Goal: Task Accomplishment & Management: Complete application form

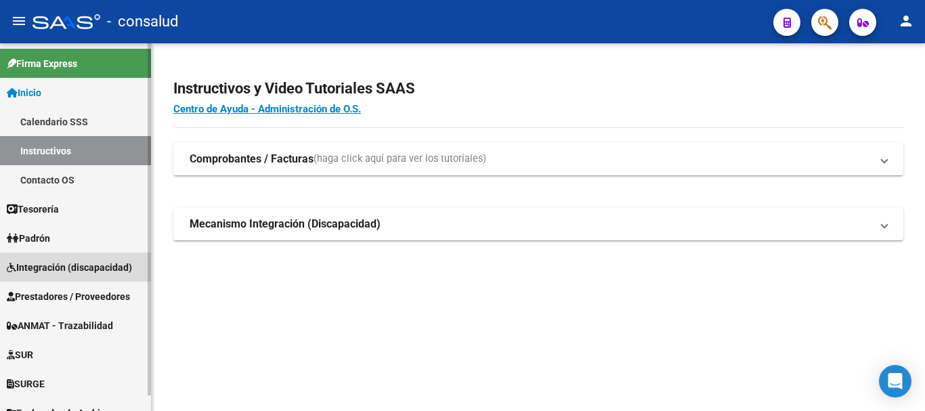
click at [81, 269] on span "Integración (discapacidad)" at bounding box center [69, 267] width 125 height 15
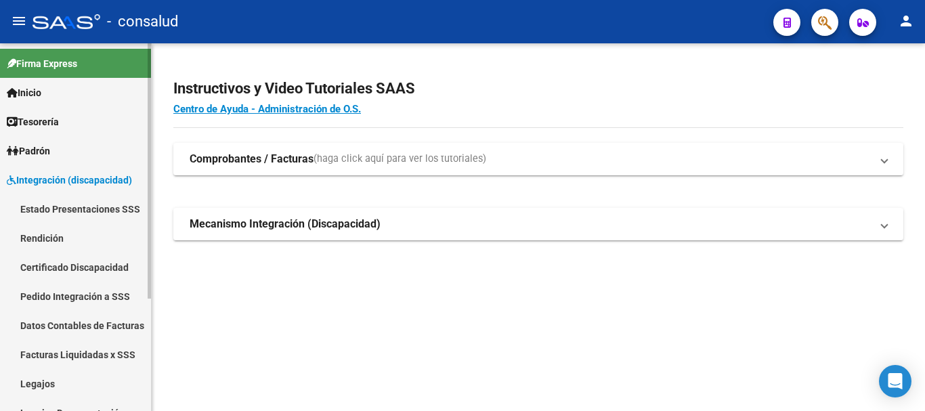
click at [61, 185] on span "Integración (discapacidad)" at bounding box center [69, 180] width 125 height 15
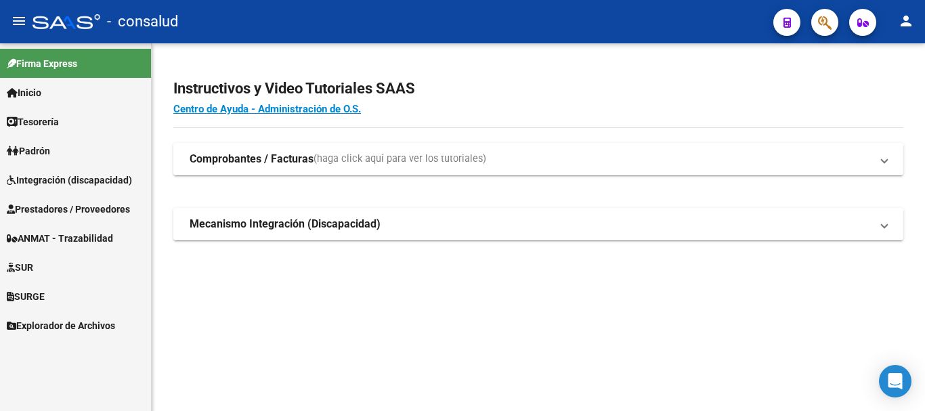
click at [89, 219] on link "Prestadores / Proveedores" at bounding box center [75, 208] width 151 height 29
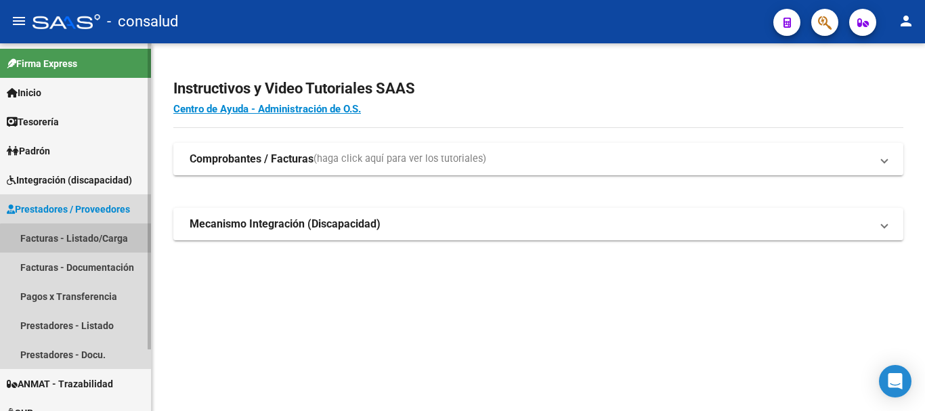
click at [91, 244] on link "Facturas - Listado/Carga" at bounding box center [75, 237] width 151 height 29
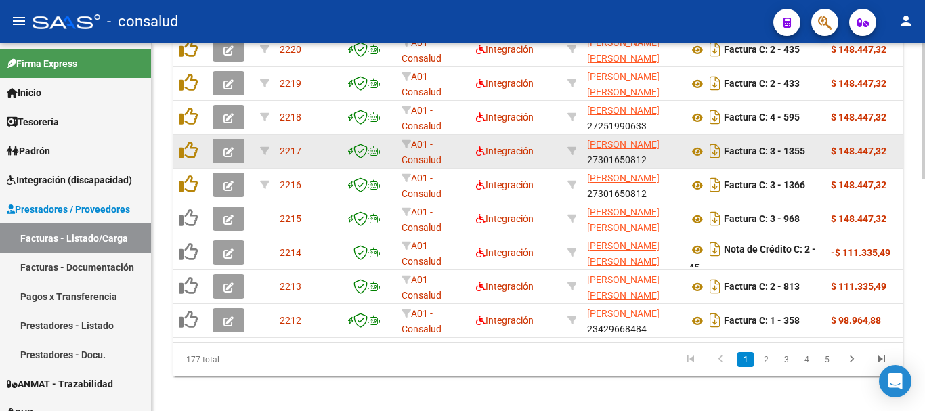
scroll to position [609, 0]
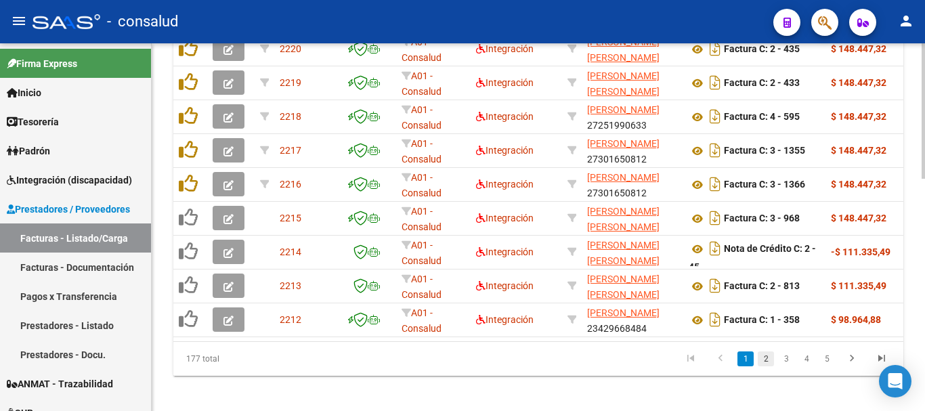
click at [761, 366] on link "2" at bounding box center [766, 358] width 16 height 15
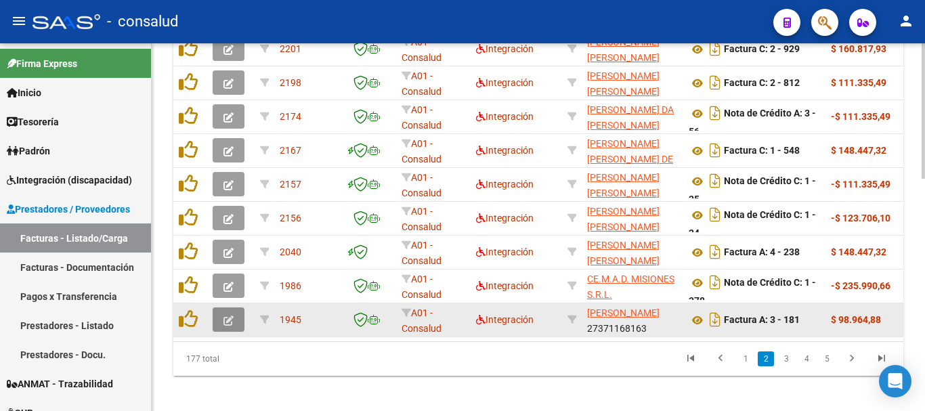
click at [228, 318] on icon "button" at bounding box center [228, 321] width 10 height 10
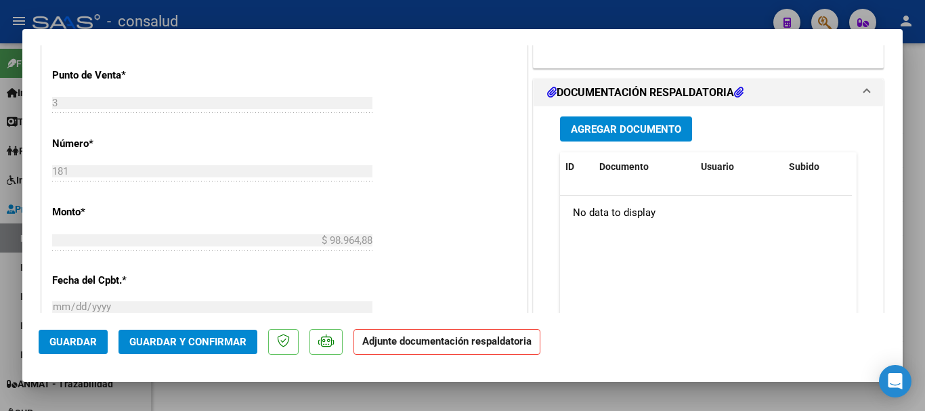
scroll to position [474, 0]
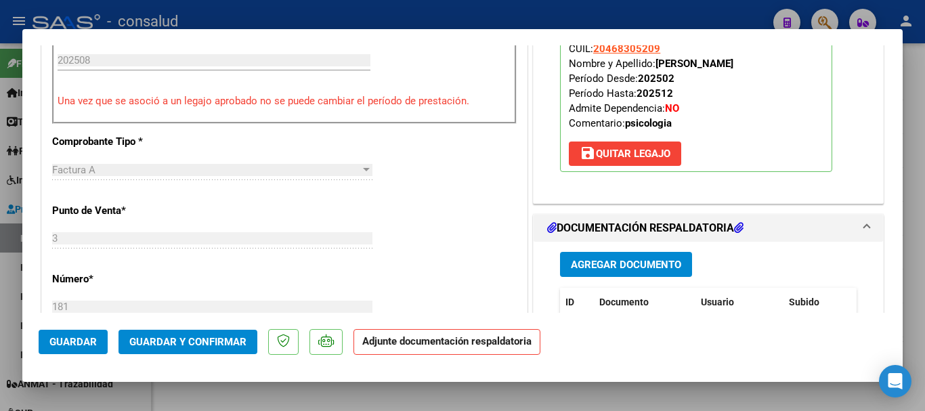
type input "$ 0,00"
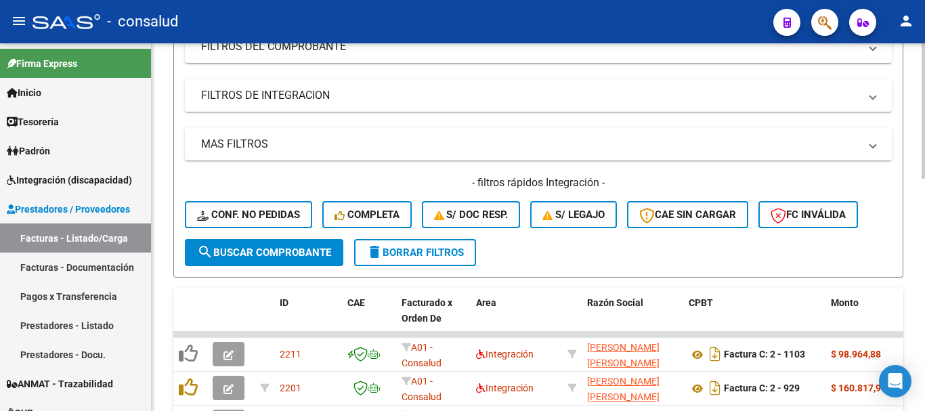
scroll to position [0, 0]
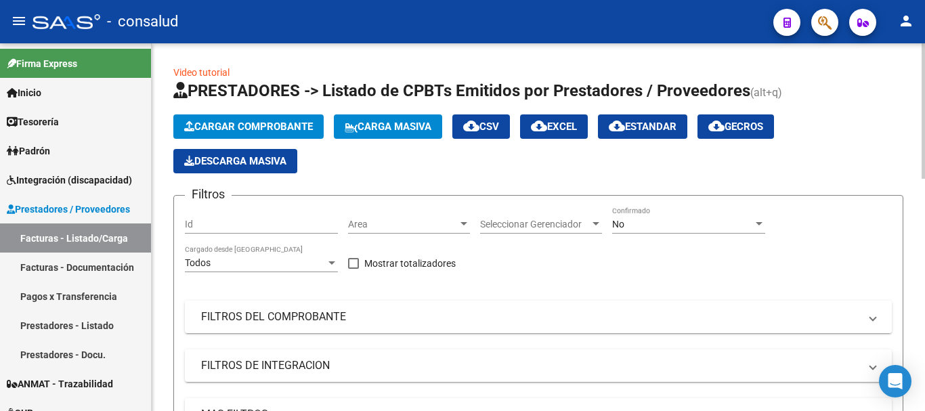
click at [262, 326] on mat-expansion-panel-header "FILTROS DEL COMPROBANTE" at bounding box center [538, 317] width 707 height 32
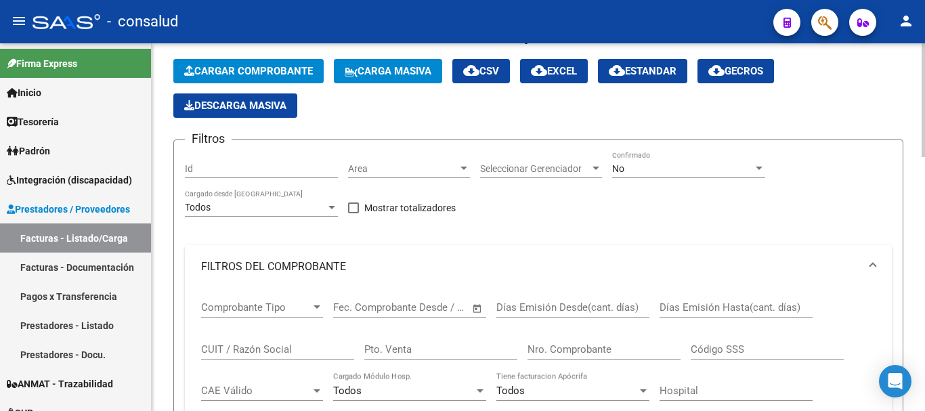
scroll to position [135, 0]
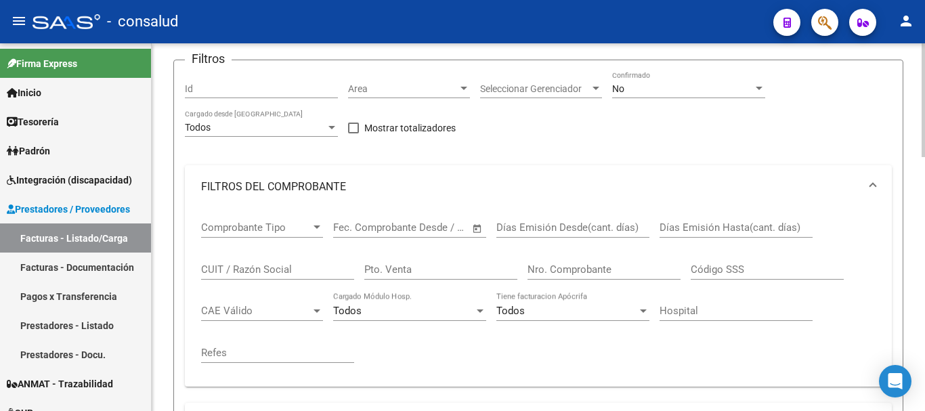
click at [262, 275] on input "CUIT / Razón Social" at bounding box center [277, 269] width 153 height 12
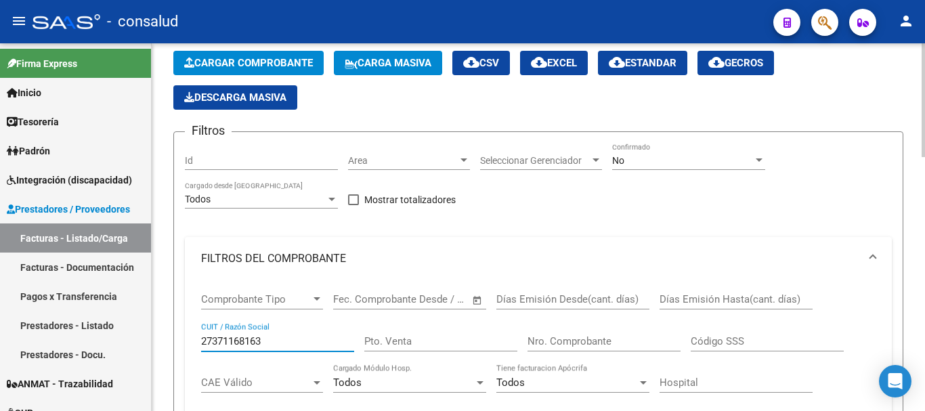
scroll to position [0, 0]
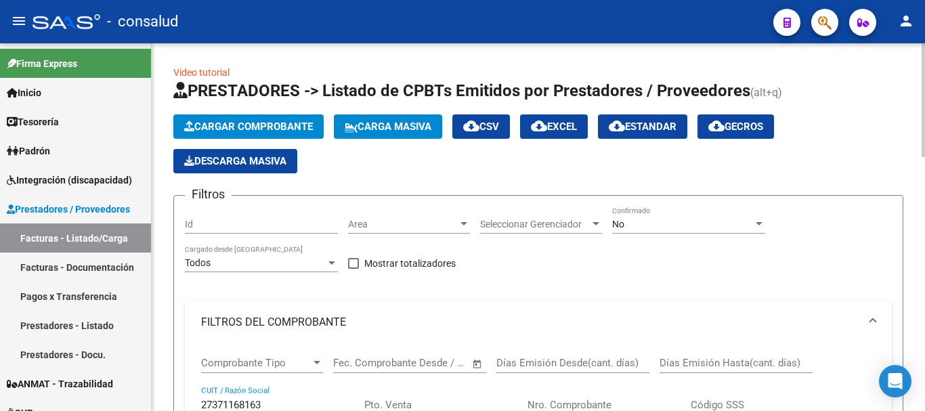
type input "27371168163"
click at [669, 225] on div "No" at bounding box center [682, 225] width 141 height 12
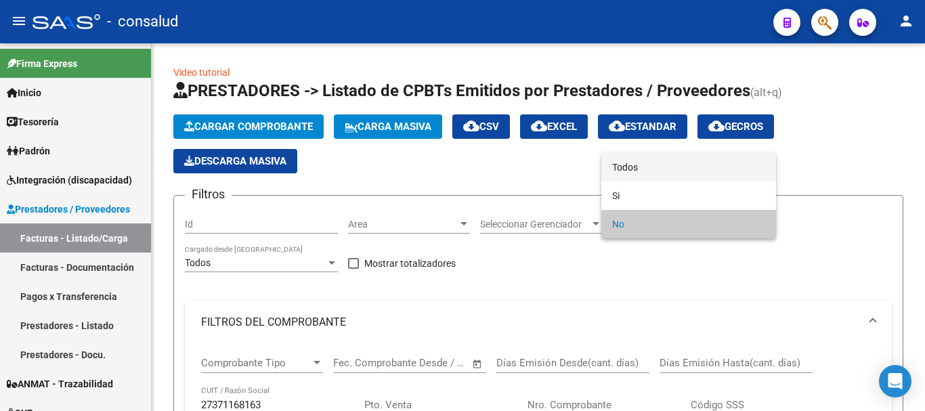
click at [651, 162] on span "Todos" at bounding box center [688, 167] width 153 height 28
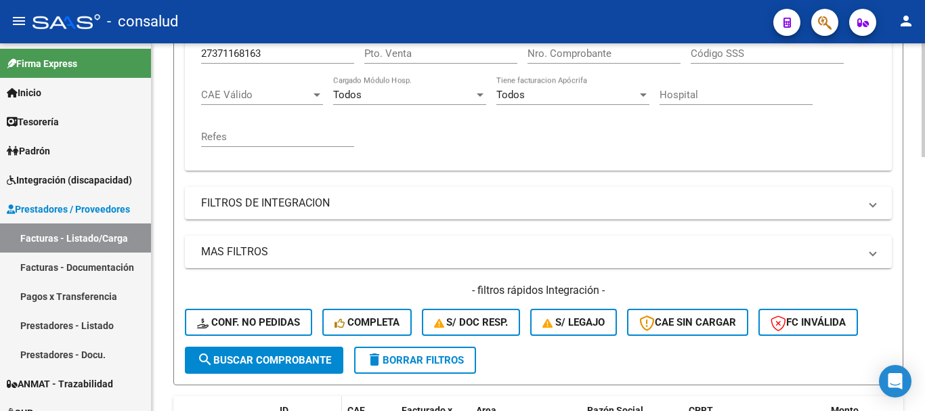
scroll to position [474, 0]
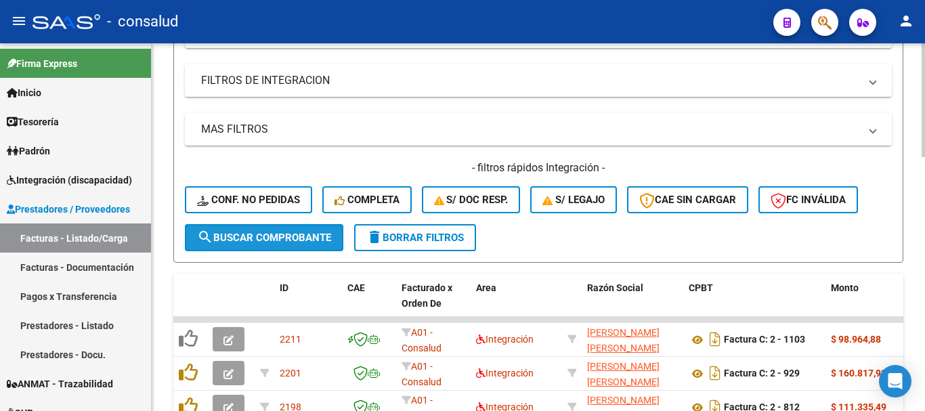
click at [219, 234] on span "search Buscar Comprobante" at bounding box center [264, 238] width 134 height 12
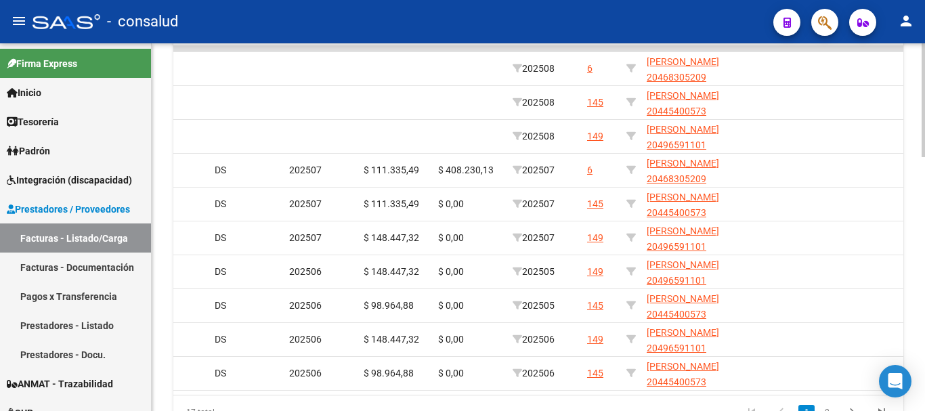
scroll to position [0, 0]
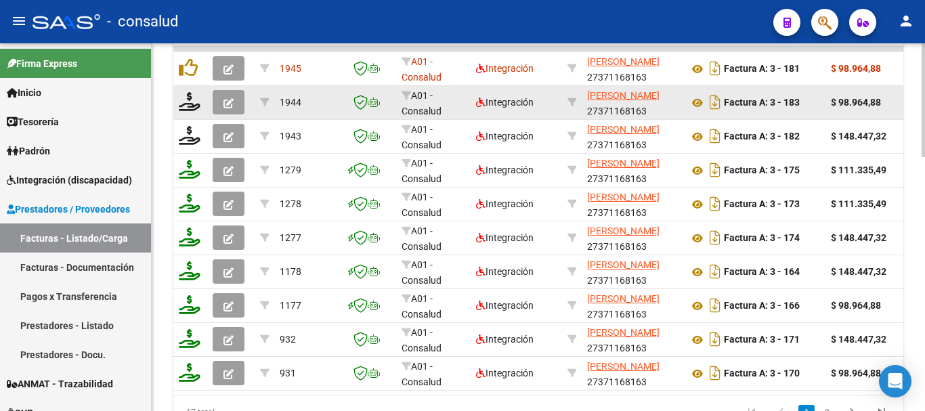
click at [228, 100] on icon "button" at bounding box center [228, 103] width 10 height 10
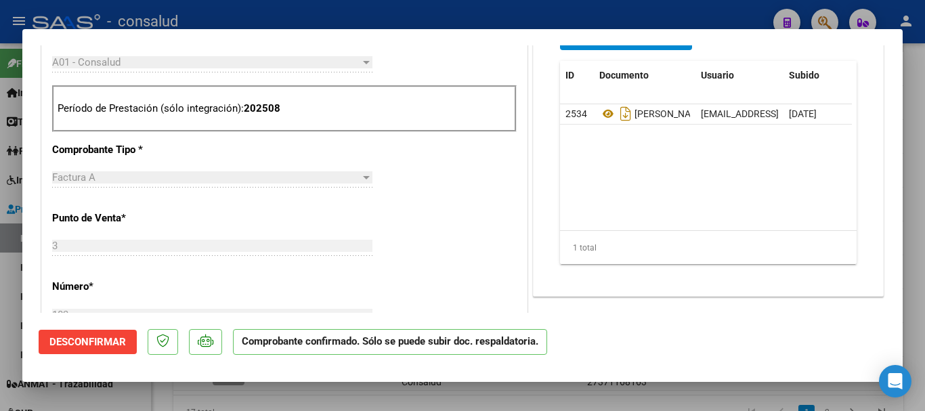
scroll to position [339, 0]
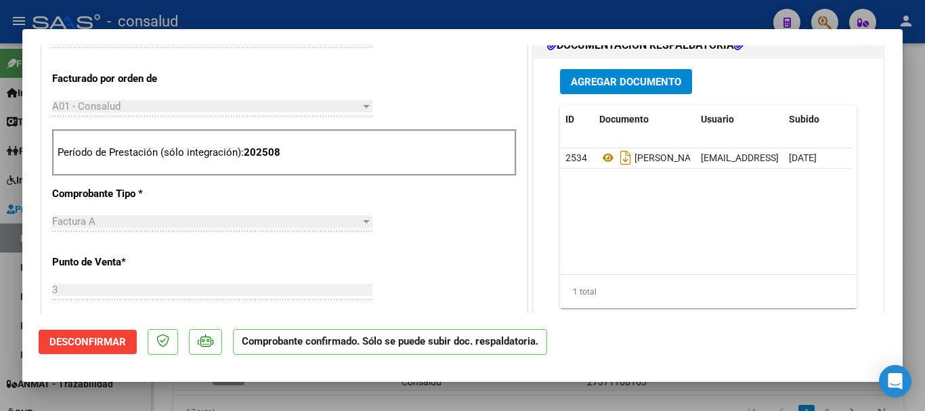
type input "$ 0,00"
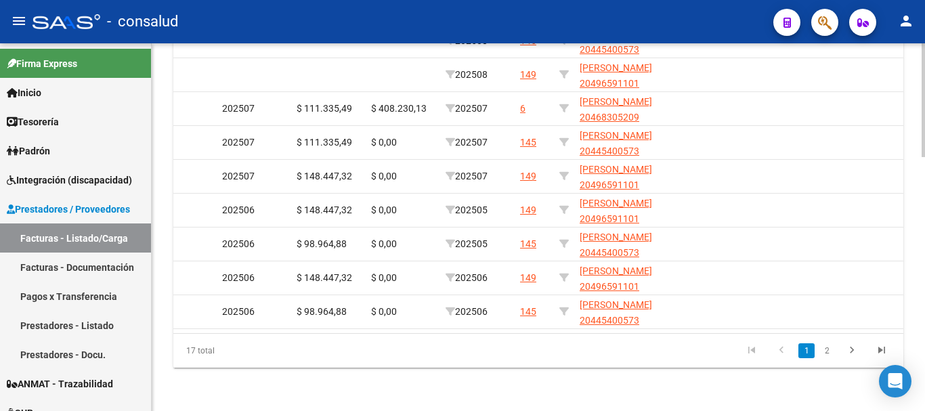
scroll to position [0, 0]
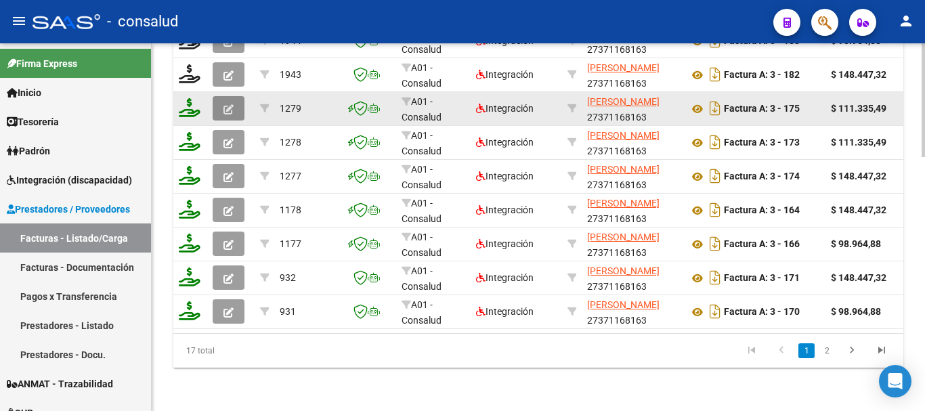
click at [227, 104] on icon "button" at bounding box center [228, 109] width 10 height 10
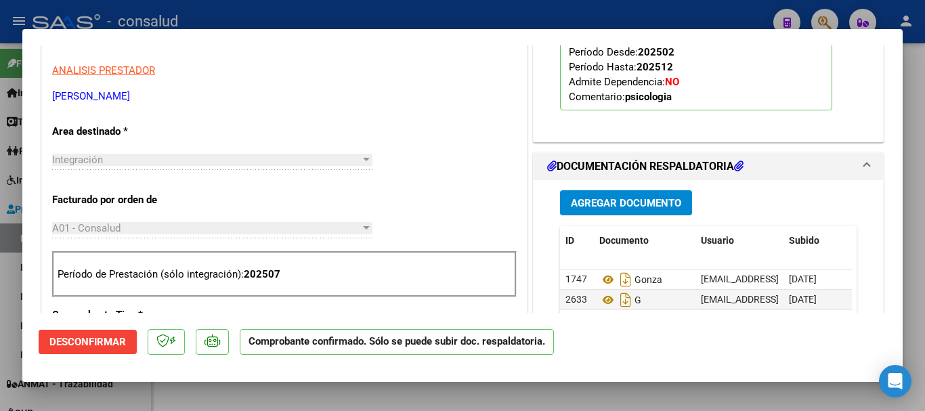
scroll to position [474, 0]
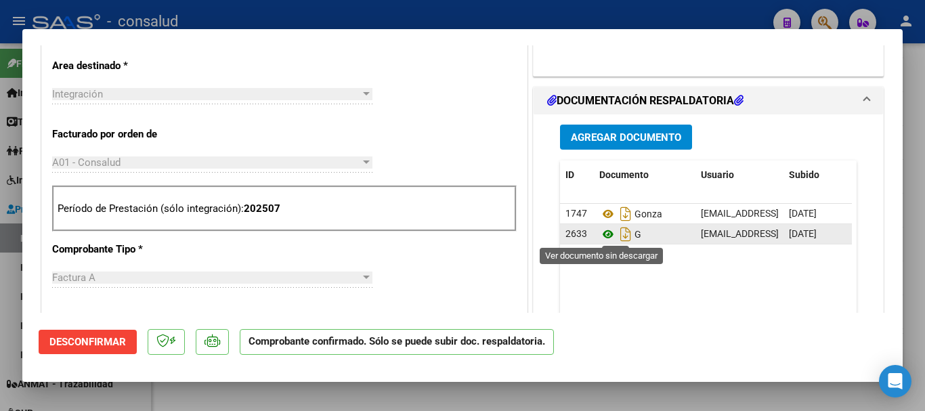
click at [599, 232] on icon at bounding box center [608, 234] width 18 height 16
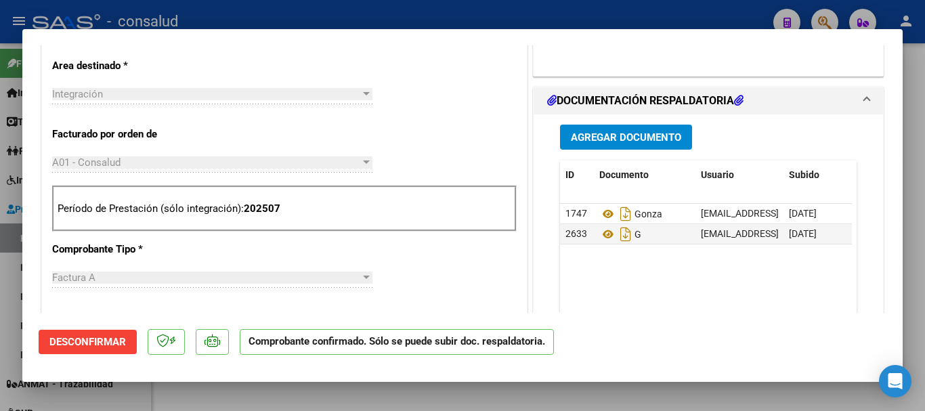
type input "$ 0,00"
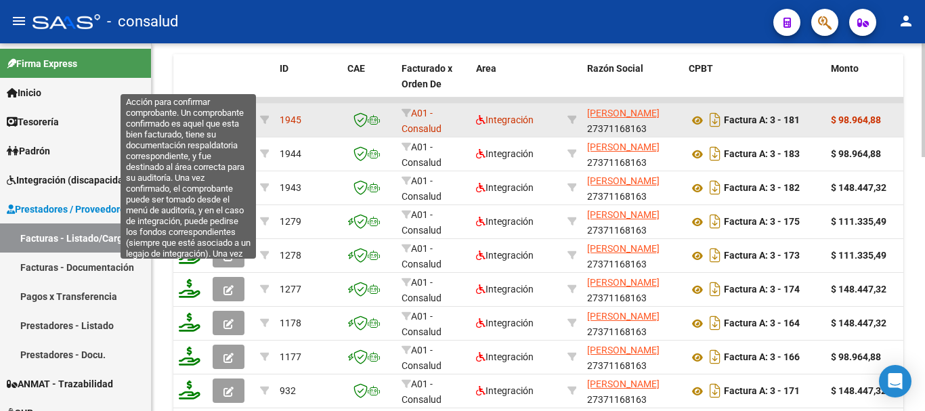
scroll to position [682, 0]
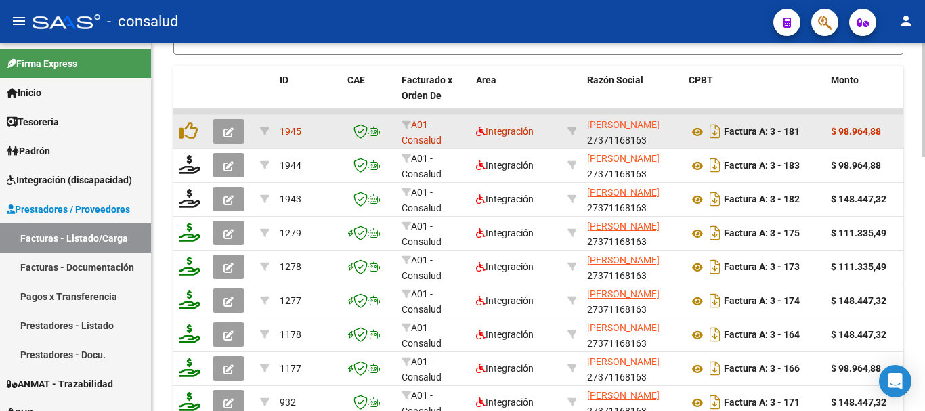
click at [233, 133] on icon "button" at bounding box center [228, 132] width 10 height 10
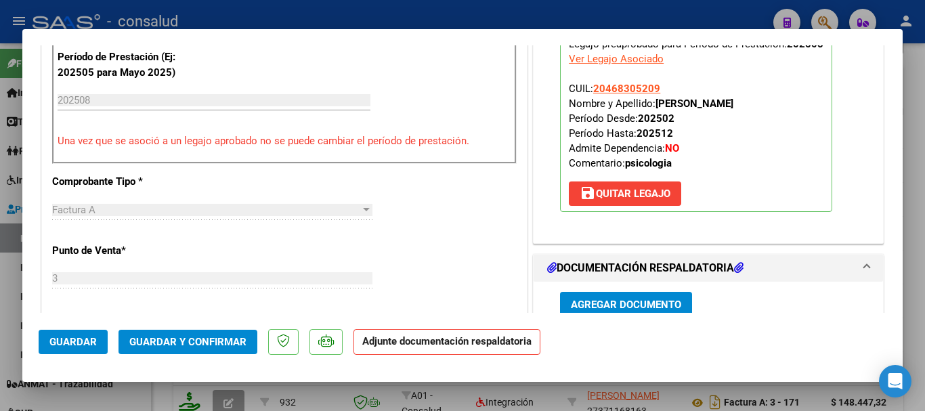
scroll to position [542, 0]
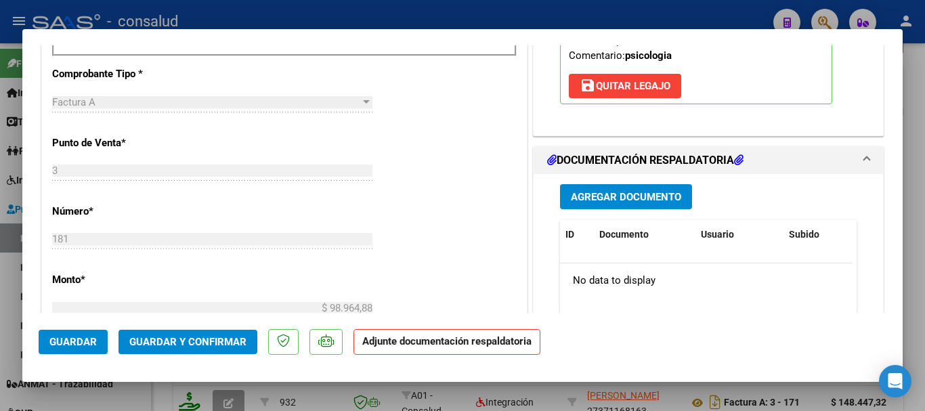
click at [590, 207] on button "Agregar Documento" at bounding box center [626, 196] width 132 height 25
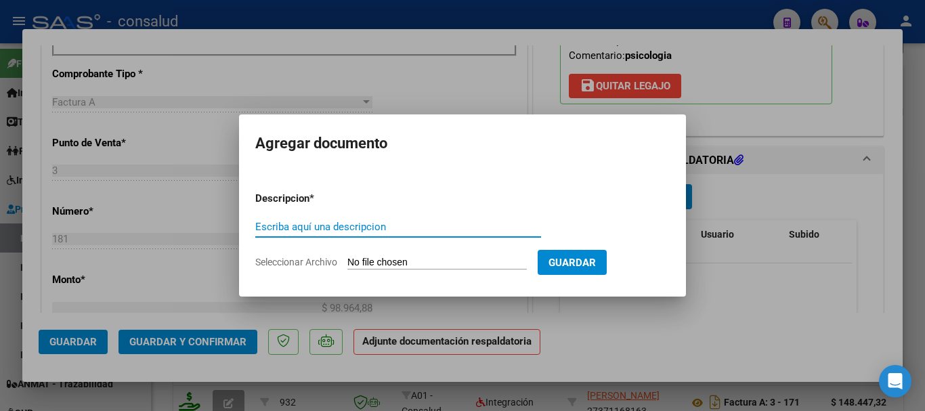
click at [436, 257] on input "Seleccionar Archivo" at bounding box center [436, 263] width 179 height 13
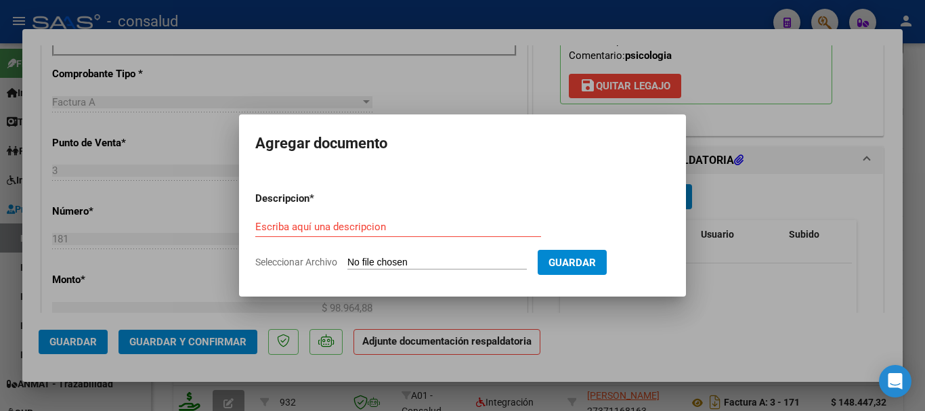
type input "C:\fakepath\27371168163-3-175-doc-respaldatoria20250905-11-50-35-20250905-11-50…"
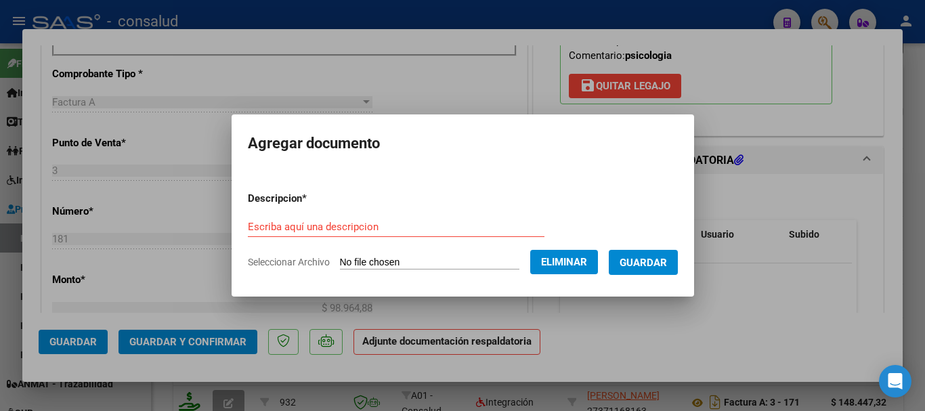
click at [326, 225] on input "Escriba aquí una descripcion" at bounding box center [396, 227] width 297 height 12
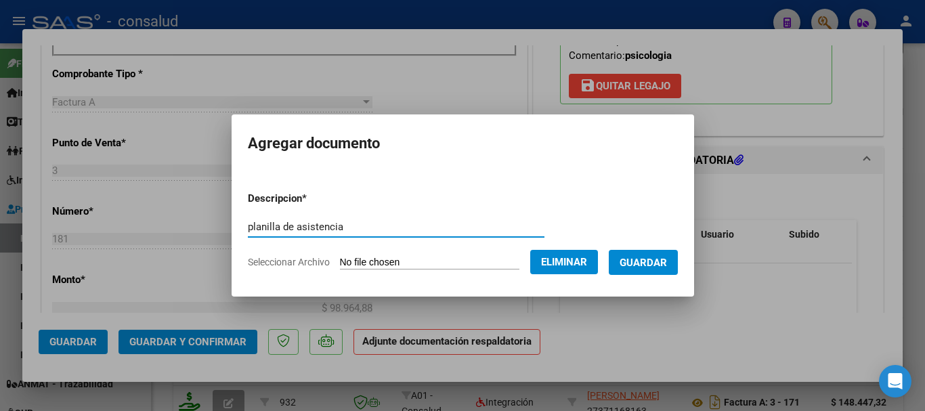
type input "planilla de asistencia"
click at [649, 264] on span "Guardar" at bounding box center [643, 263] width 47 height 12
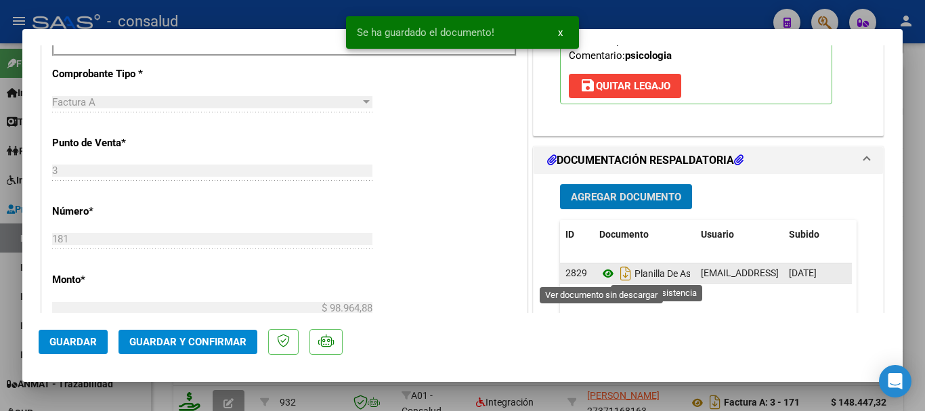
click at [599, 273] on icon at bounding box center [608, 273] width 18 height 16
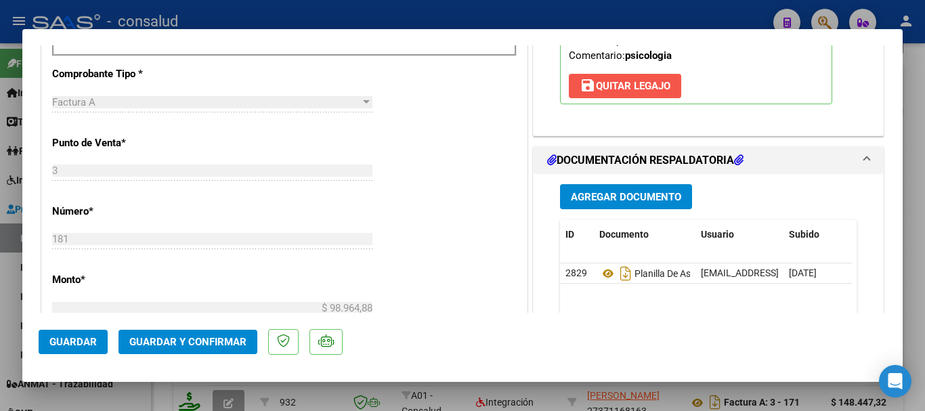
click at [651, 81] on span "save [PERSON_NAME]" at bounding box center [625, 86] width 91 height 12
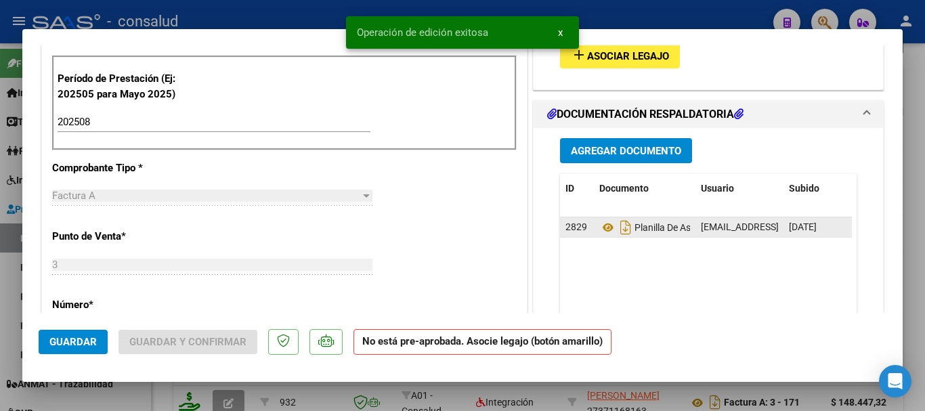
scroll to position [339, 0]
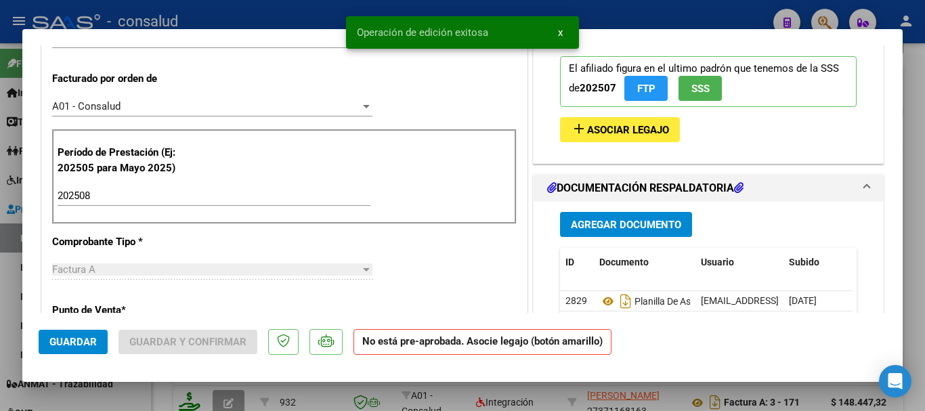
click at [657, 130] on span "Asociar Legajo" at bounding box center [628, 130] width 82 height 12
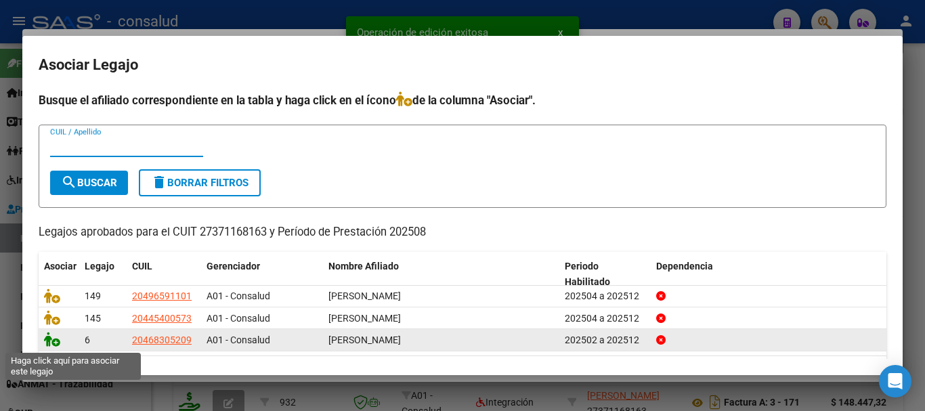
click at [49, 342] on icon at bounding box center [52, 339] width 16 height 15
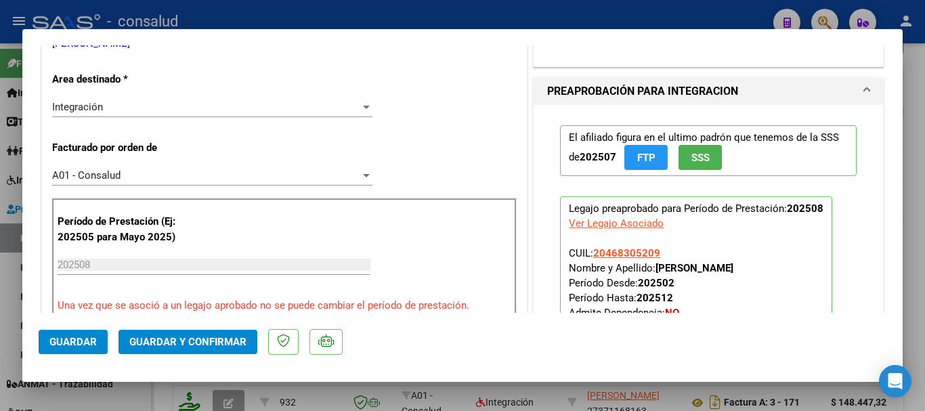
scroll to position [0, 0]
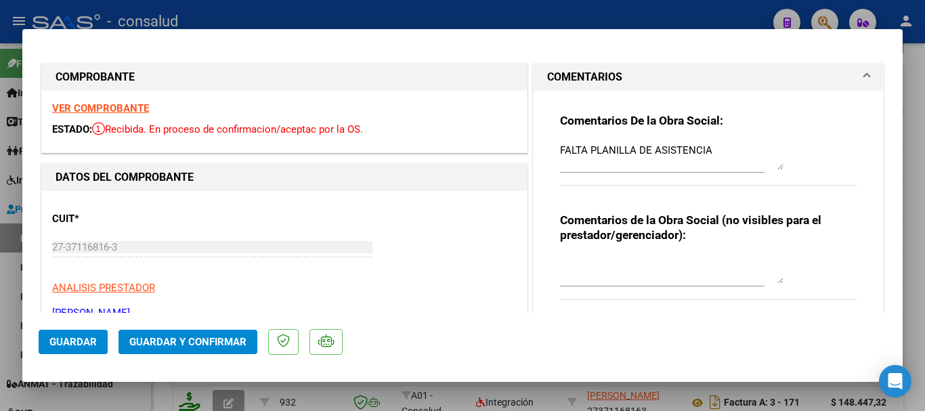
click at [89, 103] on strong "VER COMPROBANTE" at bounding box center [100, 108] width 97 height 12
click at [209, 343] on span "Guardar y Confirmar" at bounding box center [187, 342] width 117 height 12
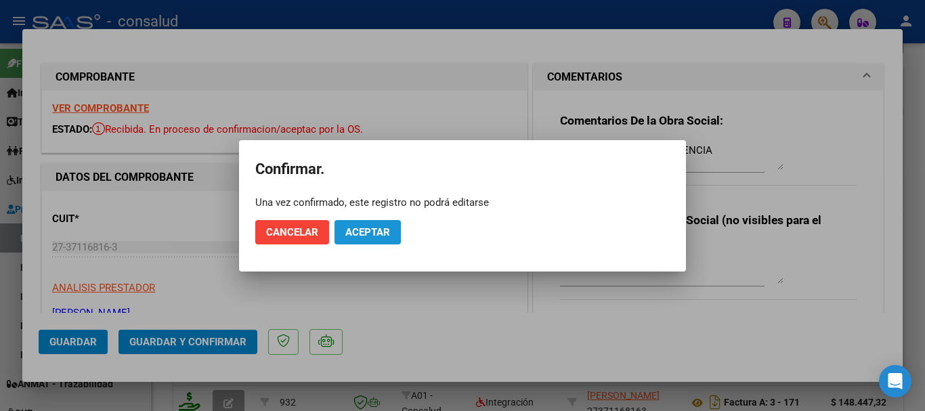
click at [372, 233] on span "Aceptar" at bounding box center [367, 232] width 45 height 12
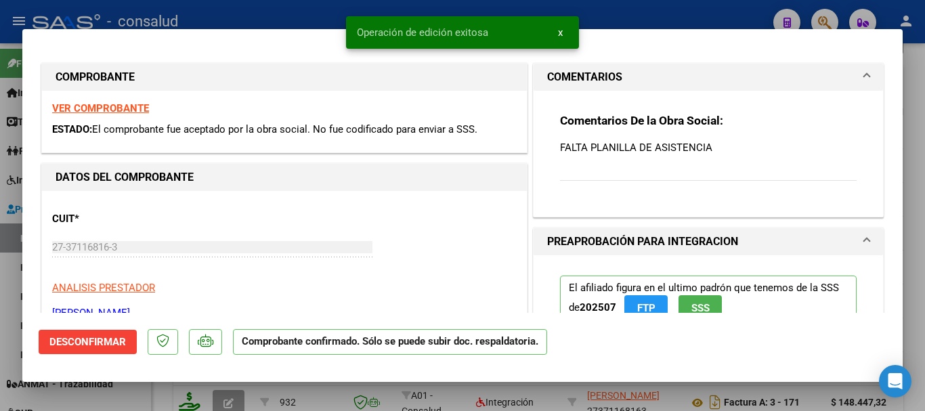
click at [75, 334] on button "Desconfirmar" at bounding box center [88, 342] width 98 height 24
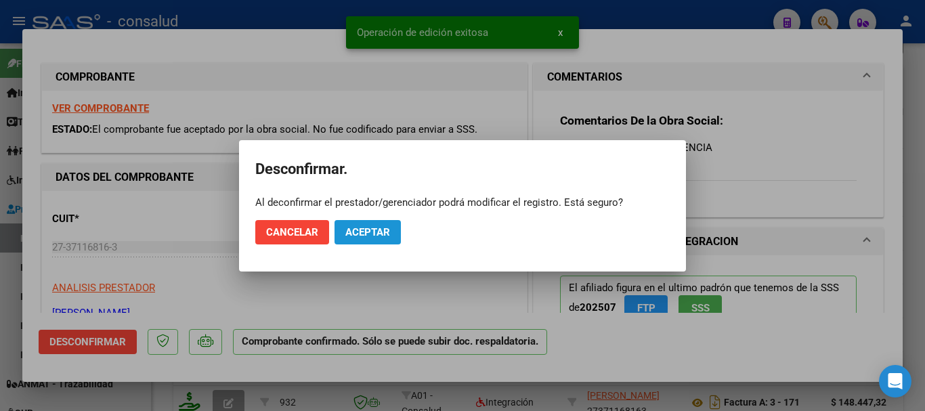
click at [355, 232] on span "Aceptar" at bounding box center [367, 232] width 45 height 12
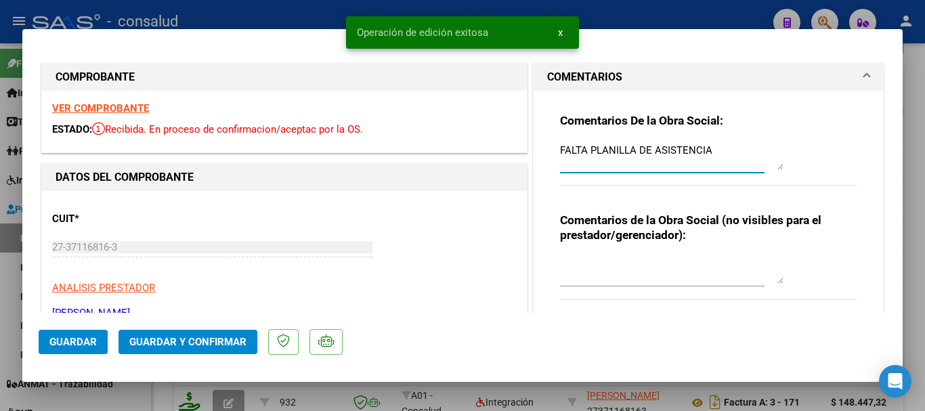
drag, startPoint x: 712, startPoint y: 148, endPoint x: 496, endPoint y: 154, distance: 216.8
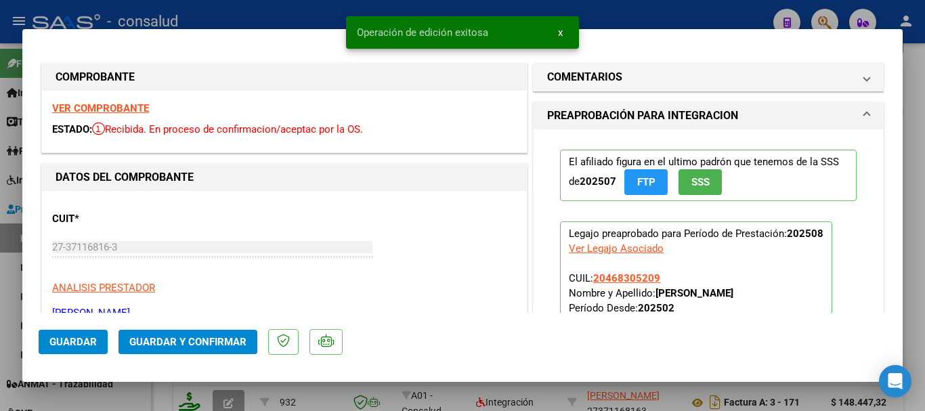
click at [70, 337] on span "Guardar" at bounding box center [72, 342] width 47 height 12
click at [191, 344] on span "Guardar y Confirmar" at bounding box center [187, 342] width 117 height 12
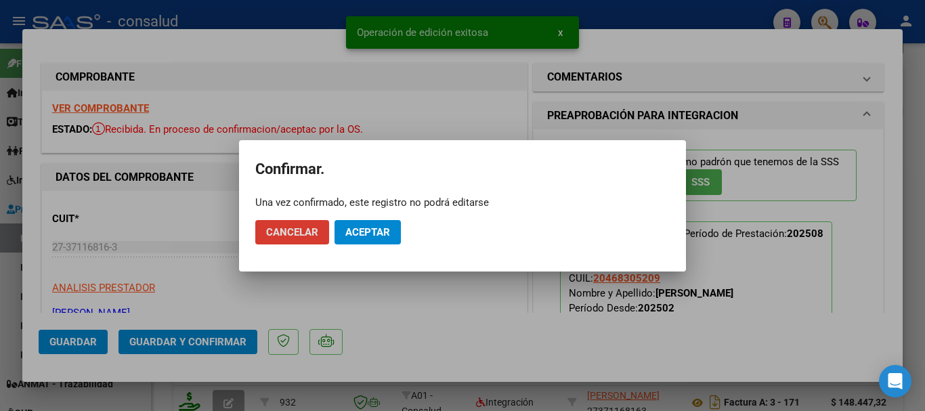
click at [343, 227] on button "Aceptar" at bounding box center [367, 232] width 66 height 24
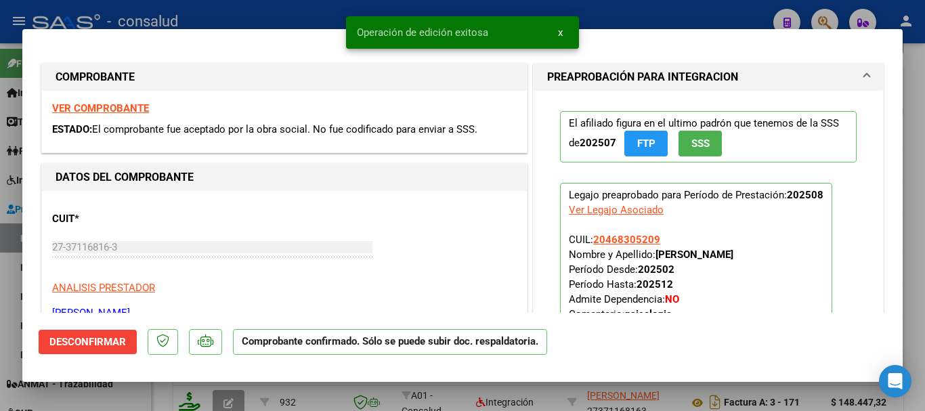
type input "$ 0,00"
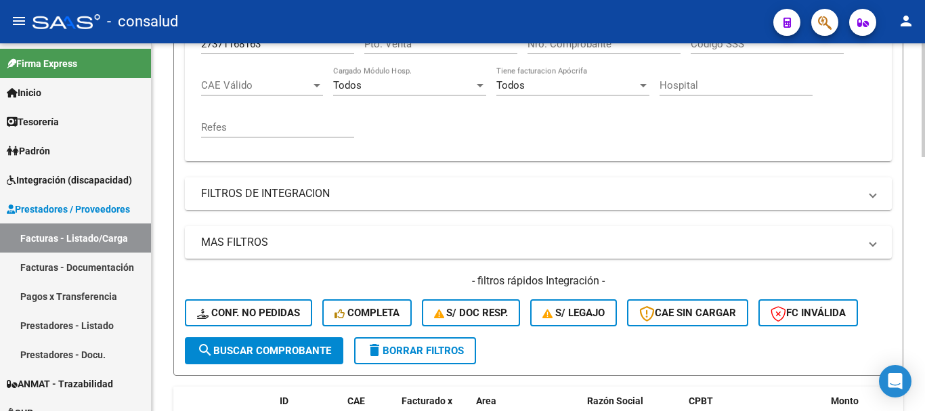
scroll to position [343, 0]
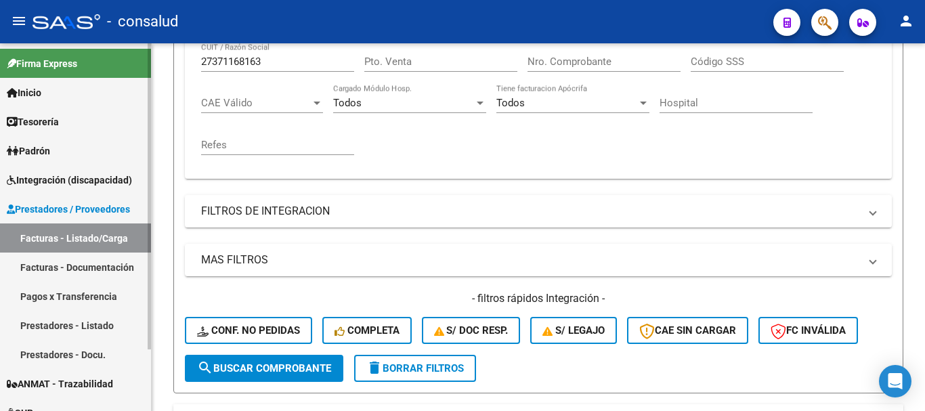
click at [83, 234] on link "Facturas - Listado/Carga" at bounding box center [75, 237] width 151 height 29
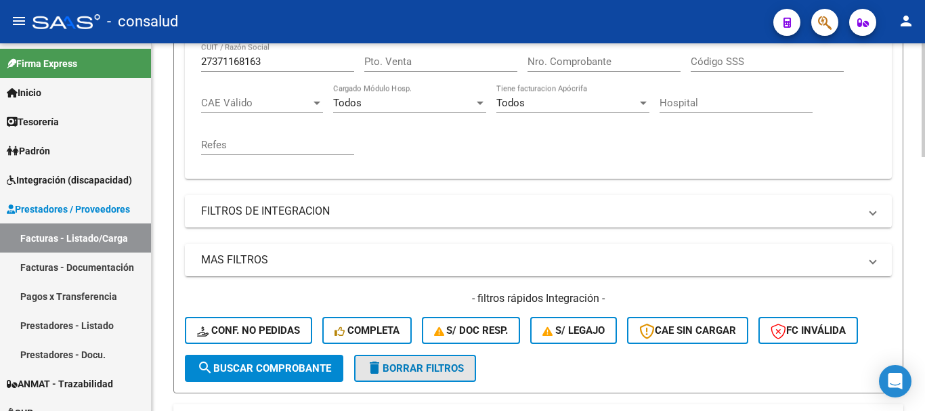
click at [399, 357] on button "delete Borrar Filtros" at bounding box center [415, 368] width 122 height 27
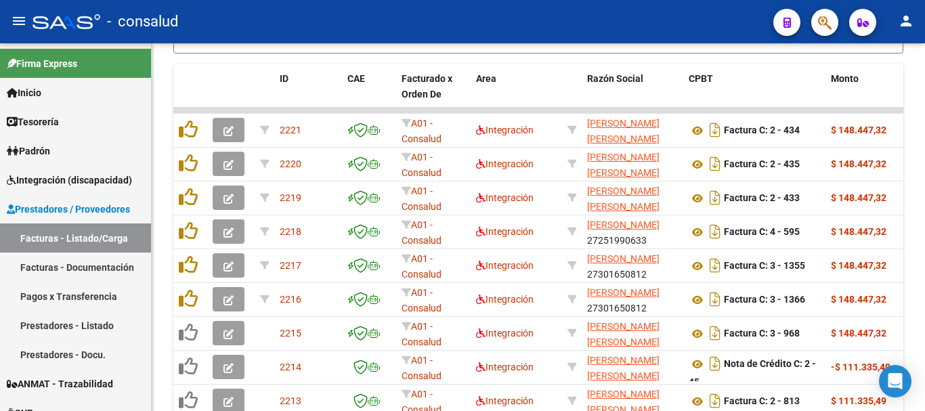
scroll to position [682, 0]
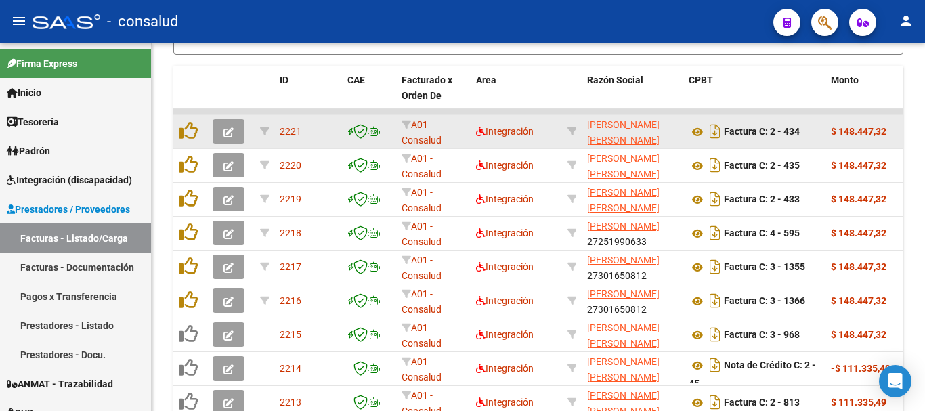
click at [217, 128] on button "button" at bounding box center [229, 131] width 32 height 24
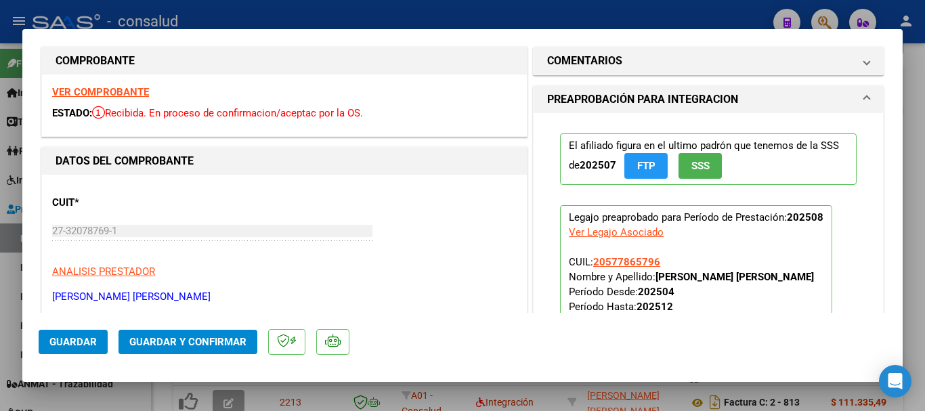
scroll to position [0, 0]
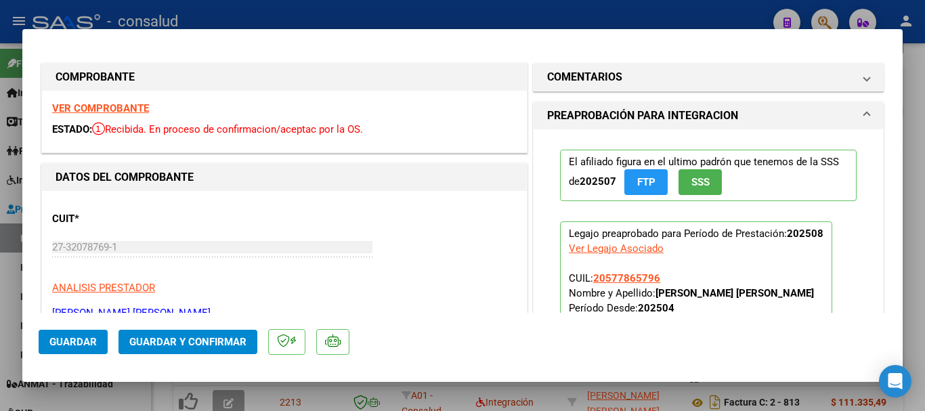
click at [104, 108] on strong "VER COMPROBANTE" at bounding box center [100, 108] width 97 height 12
click at [209, 341] on span "Guardar y Confirmar" at bounding box center [187, 342] width 117 height 12
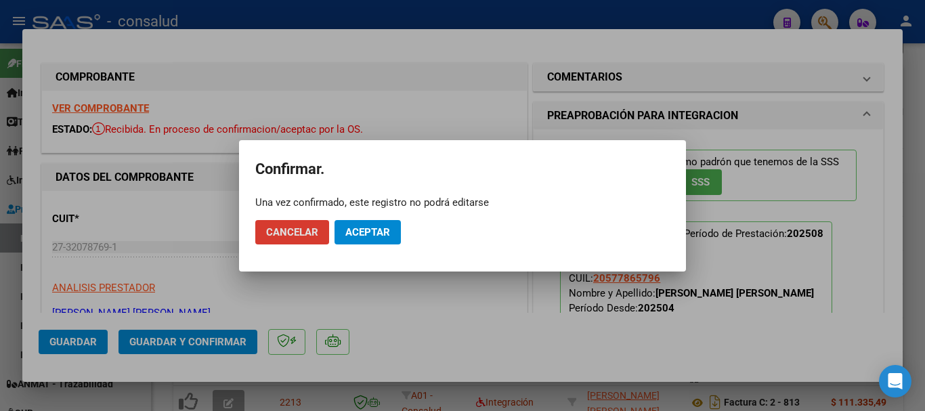
click at [397, 238] on button "Aceptar" at bounding box center [367, 232] width 66 height 24
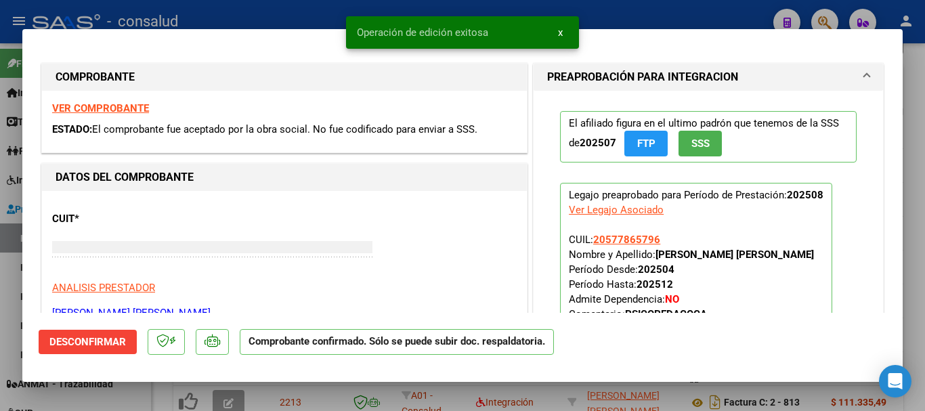
type input "$ 0,00"
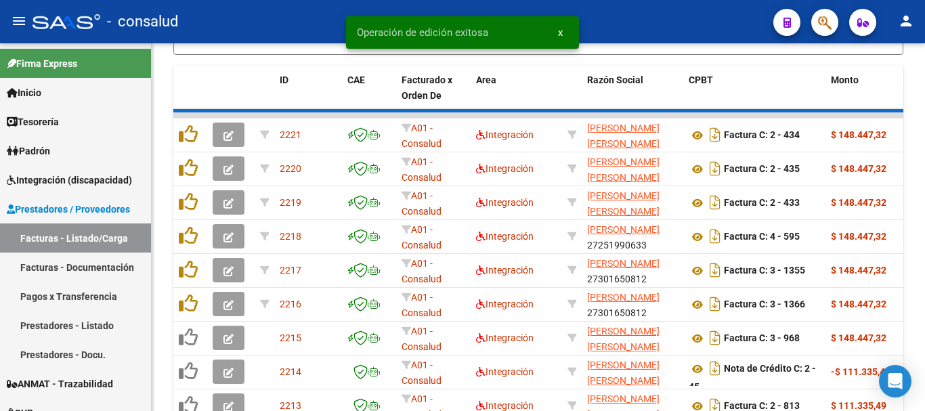
scroll to position [682, 0]
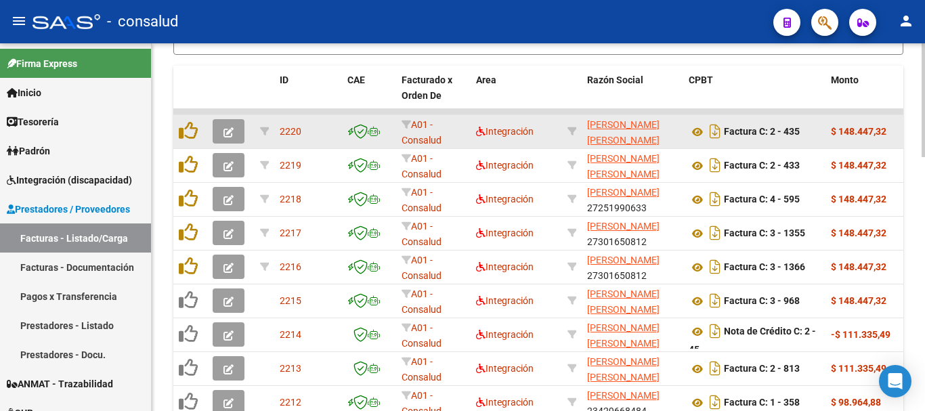
click at [223, 128] on icon "button" at bounding box center [228, 132] width 10 height 10
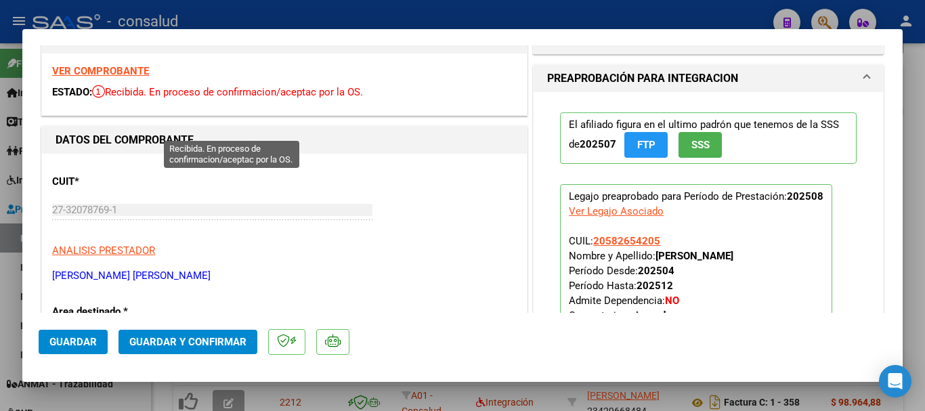
scroll to position [0, 0]
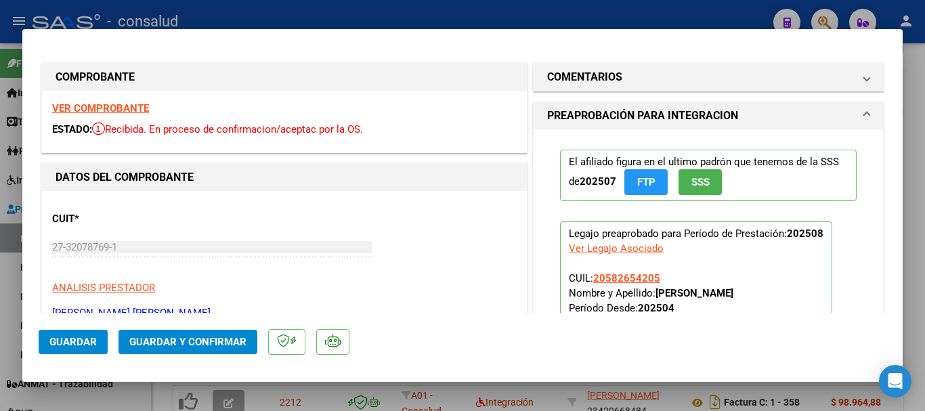
click at [114, 107] on strong "VER COMPROBANTE" at bounding box center [100, 108] width 97 height 12
click at [228, 345] on span "Guardar y Confirmar" at bounding box center [187, 342] width 117 height 12
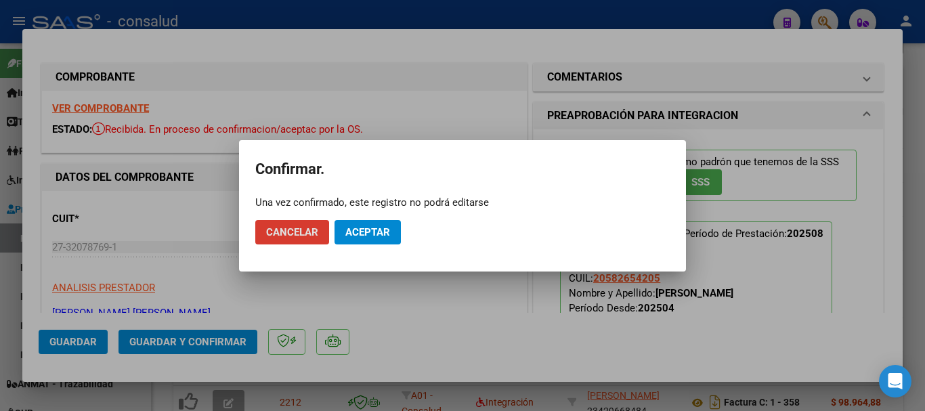
click at [362, 240] on button "Aceptar" at bounding box center [367, 232] width 66 height 24
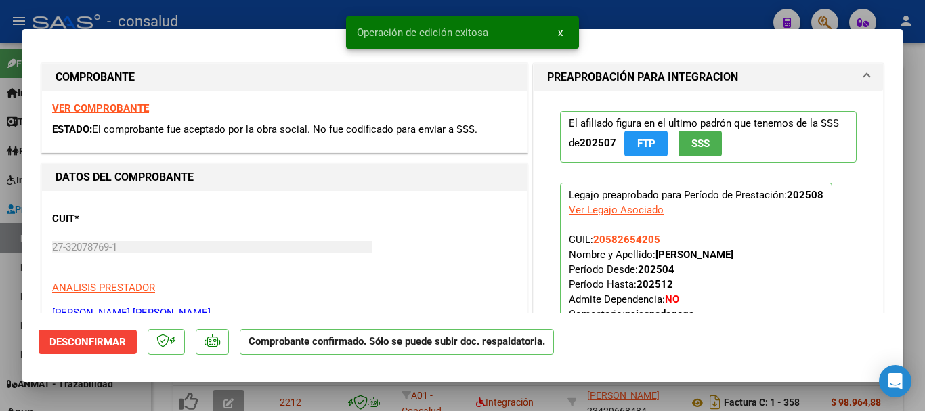
type input "$ 0,00"
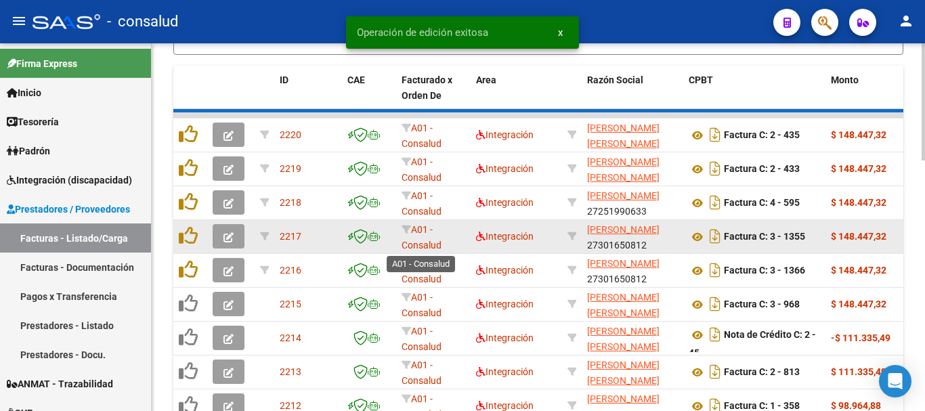
scroll to position [682, 0]
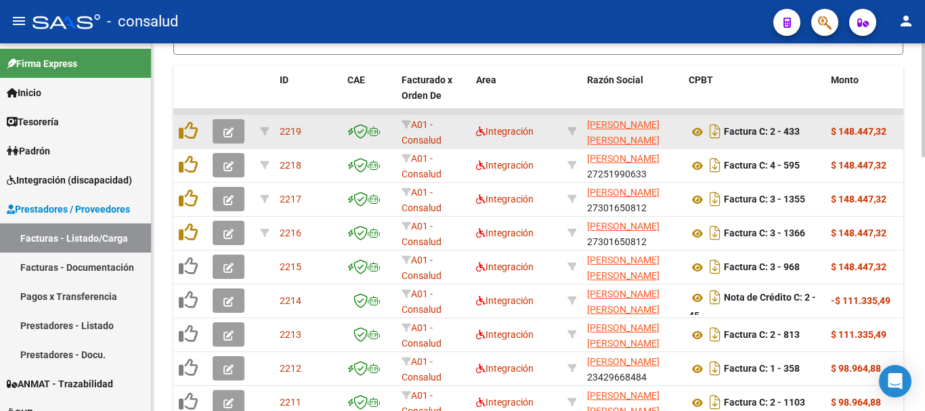
click at [234, 135] on button "button" at bounding box center [229, 131] width 32 height 24
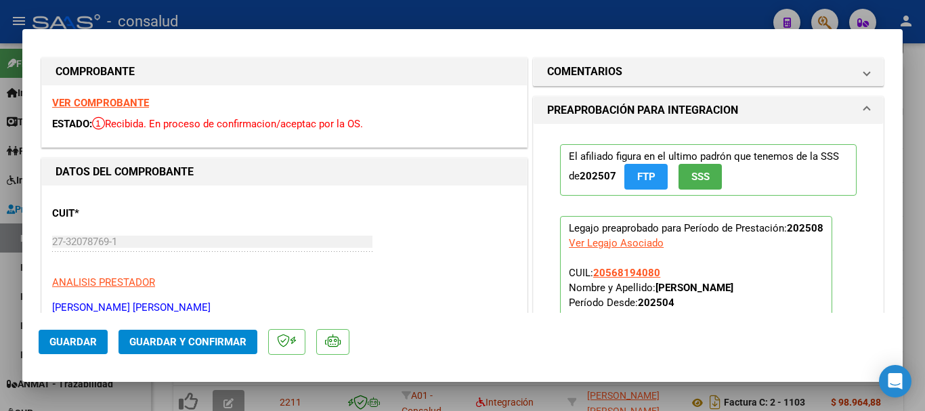
scroll to position [0, 0]
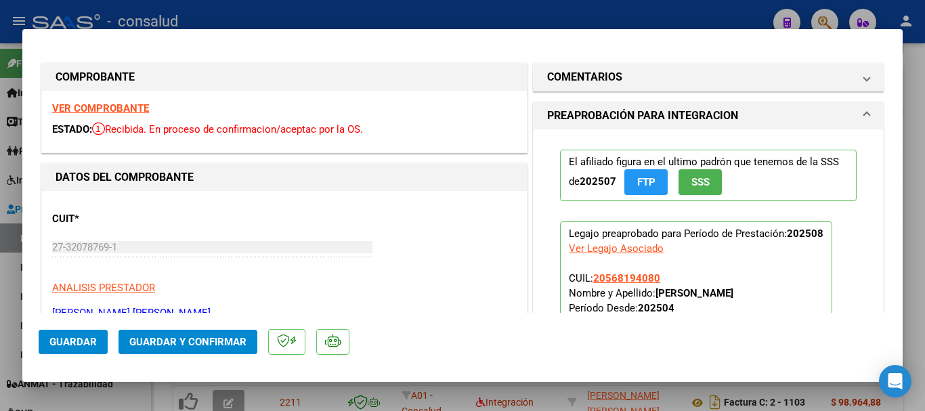
click at [223, 346] on span "Guardar y Confirmar" at bounding box center [187, 342] width 117 height 12
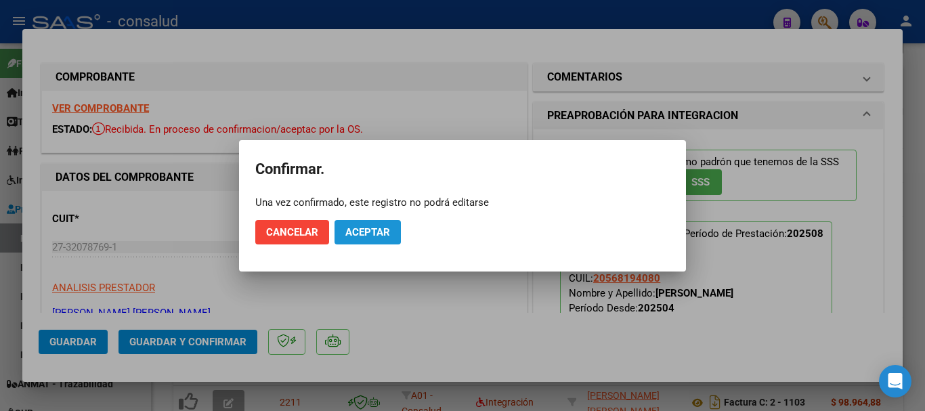
click at [376, 227] on span "Aceptar" at bounding box center [367, 232] width 45 height 12
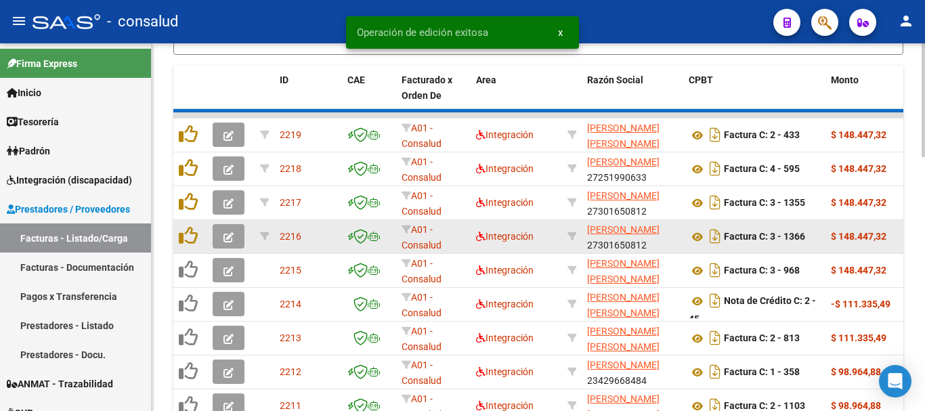
scroll to position [682, 0]
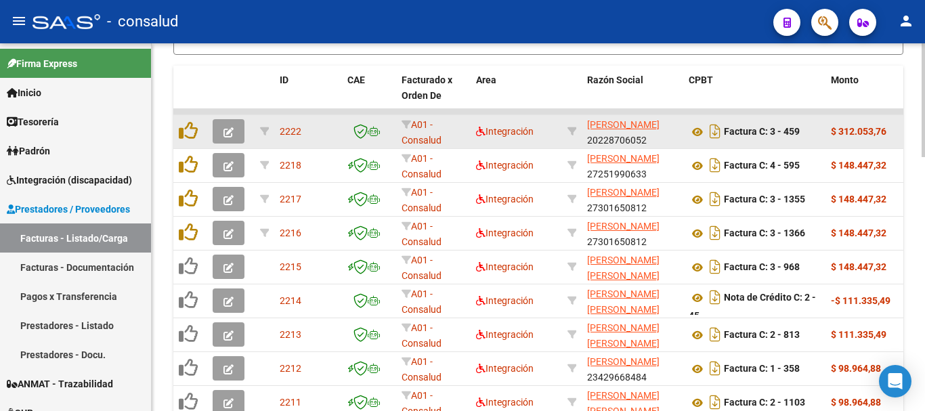
click at [223, 131] on icon "button" at bounding box center [228, 132] width 10 height 10
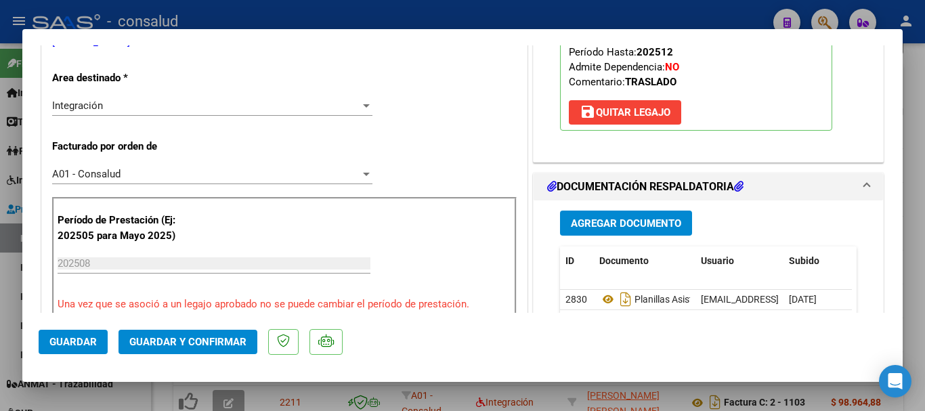
scroll to position [339, 0]
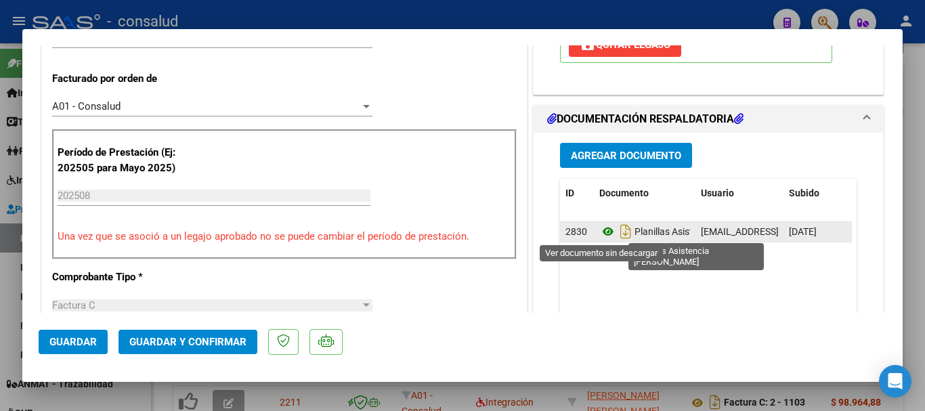
click at [603, 230] on icon at bounding box center [608, 231] width 18 height 16
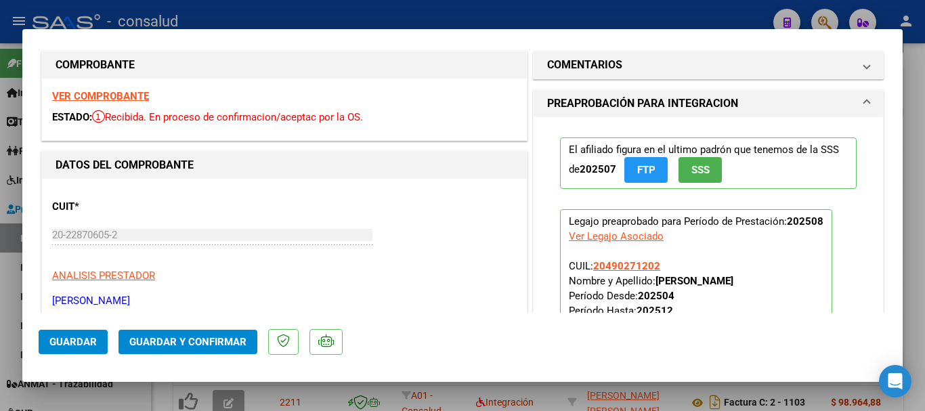
scroll to position [0, 0]
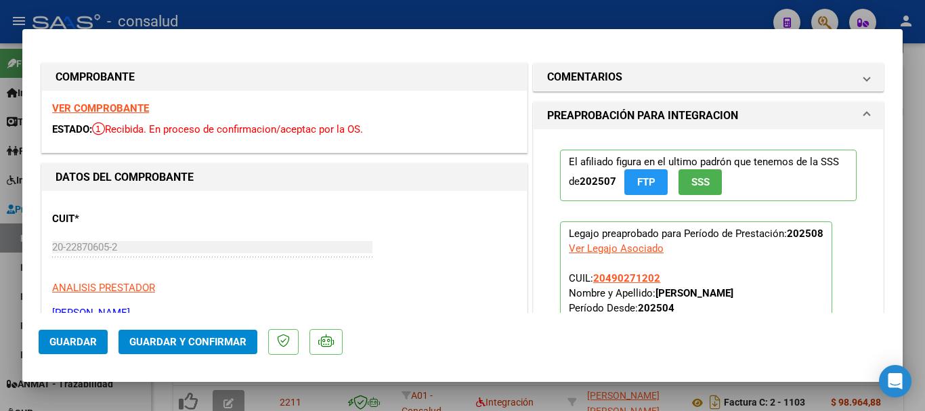
click at [91, 112] on strong "VER COMPROBANTE" at bounding box center [100, 108] width 97 height 12
click at [179, 345] on span "Guardar y Confirmar" at bounding box center [187, 342] width 117 height 12
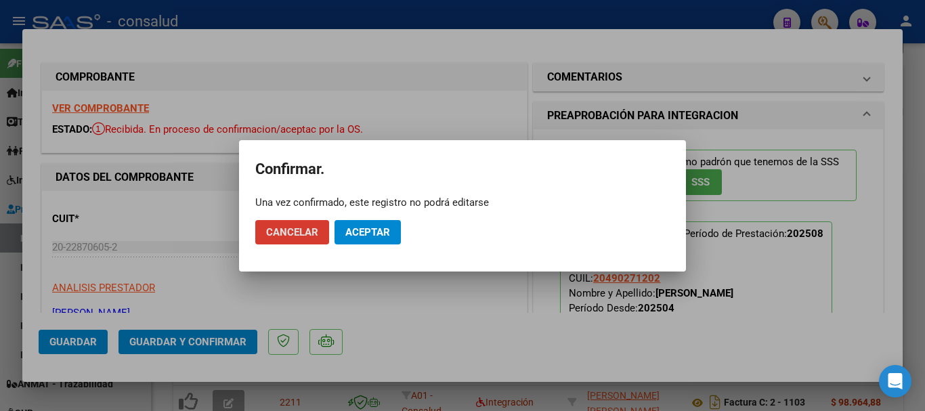
click at [376, 230] on span "Aceptar" at bounding box center [367, 232] width 45 height 12
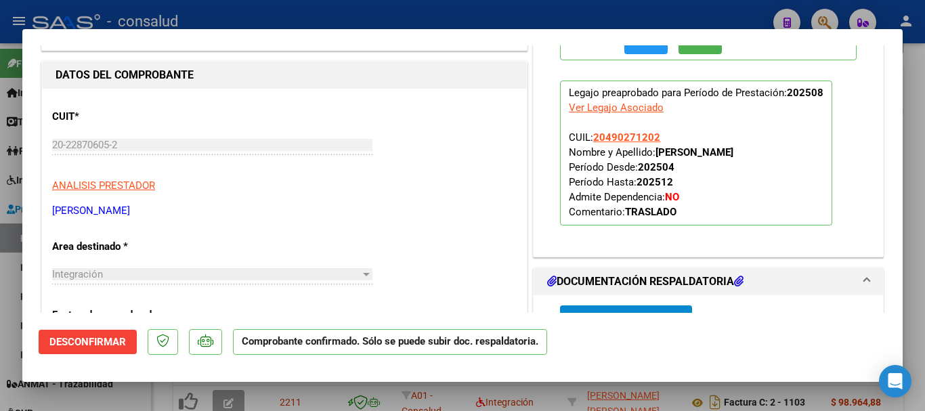
scroll to position [135, 0]
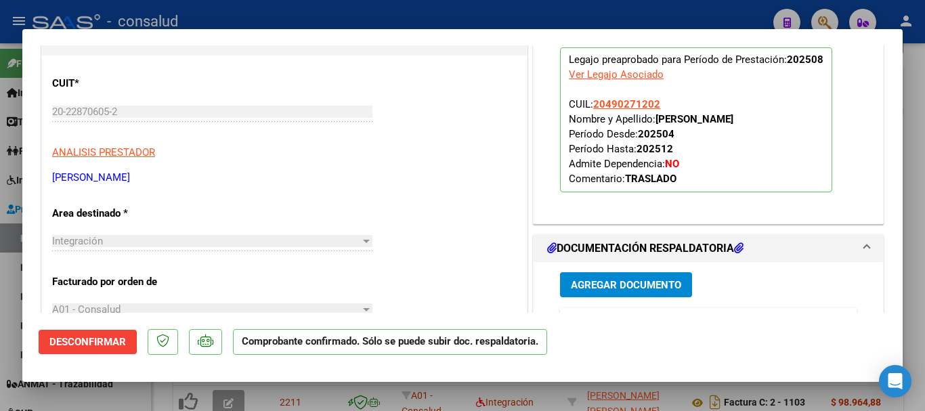
type input "$ 0,00"
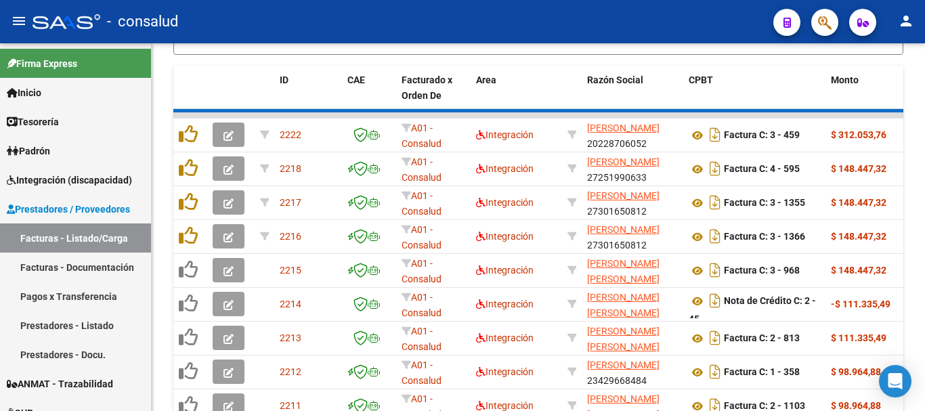
scroll to position [682, 0]
